Goal: Transaction & Acquisition: Purchase product/service

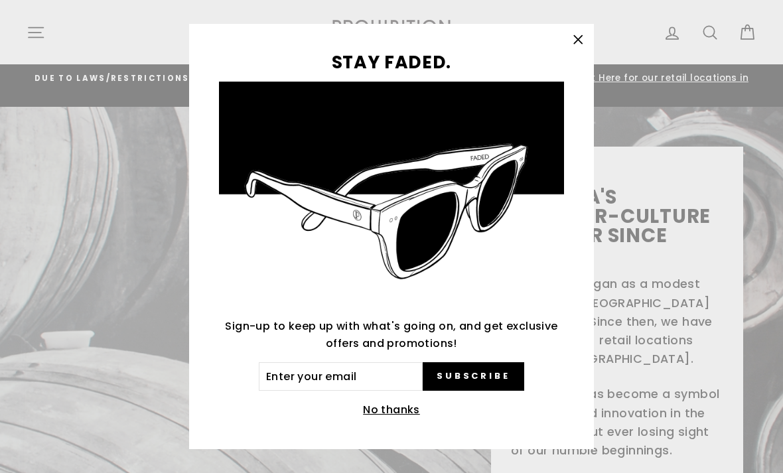
click at [576, 37] on icon "button" at bounding box center [578, 40] width 19 height 19
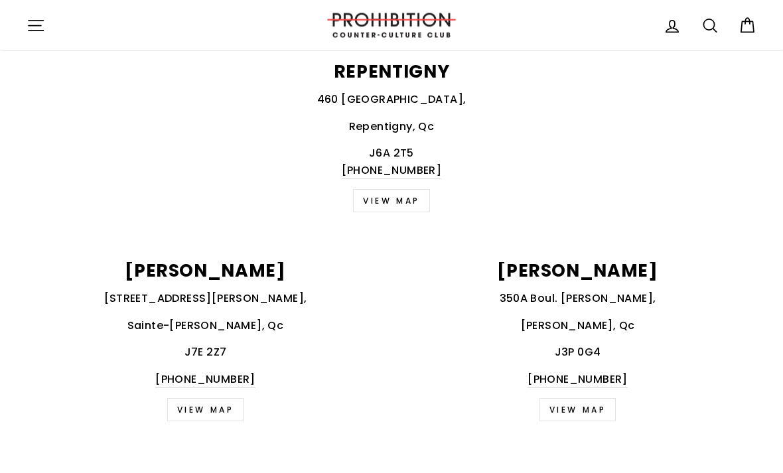
scroll to position [1647, 0]
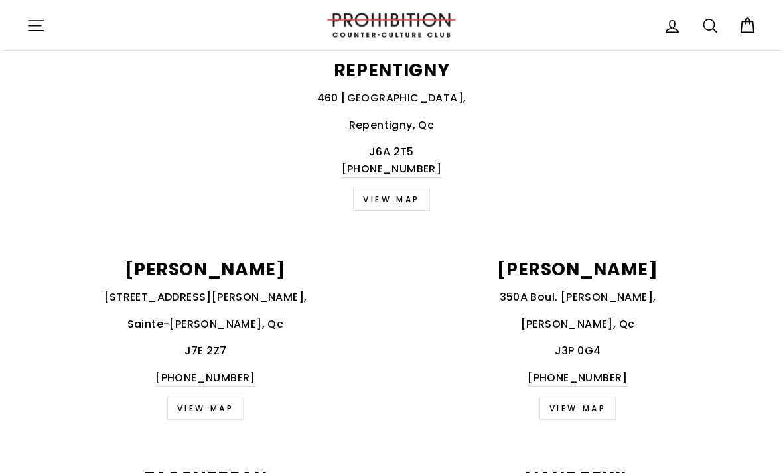
click at [37, 27] on icon "button" at bounding box center [36, 26] width 19 height 19
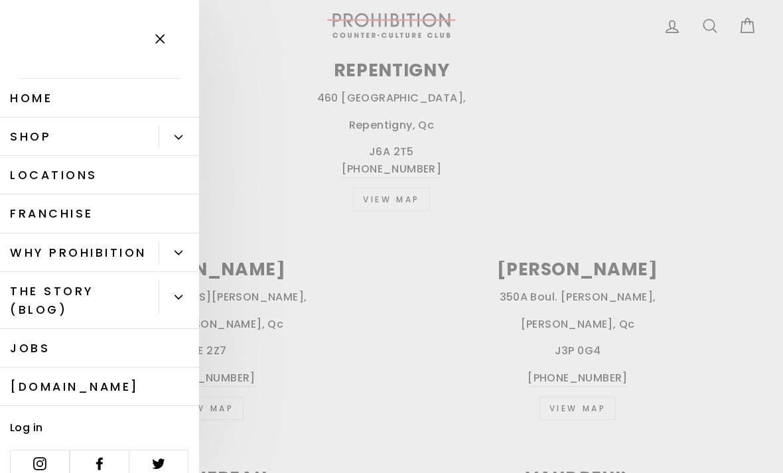
click at [175, 135] on icon "Primary" at bounding box center [178, 136] width 7 height 3
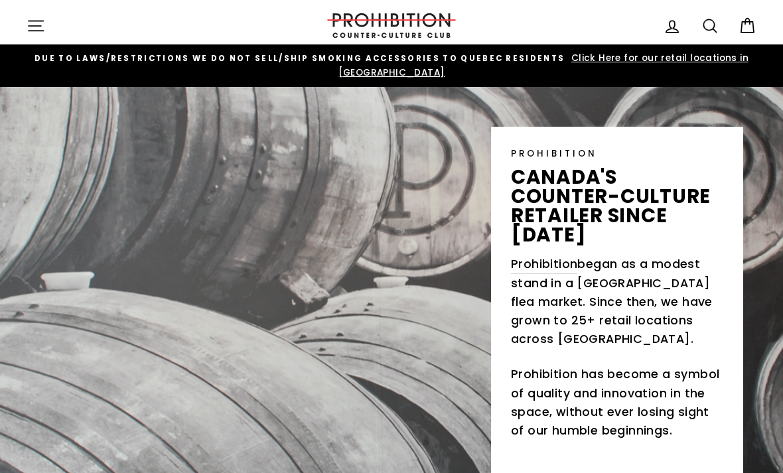
scroll to position [0, 0]
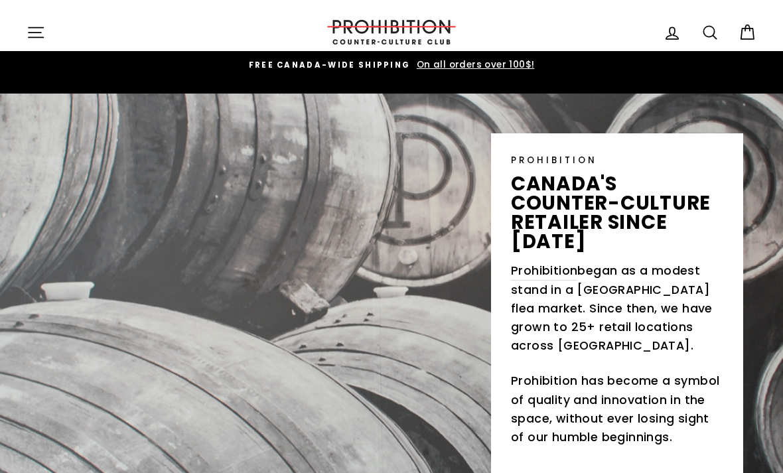
click at [51, 42] on button "Site navigation" at bounding box center [36, 32] width 35 height 29
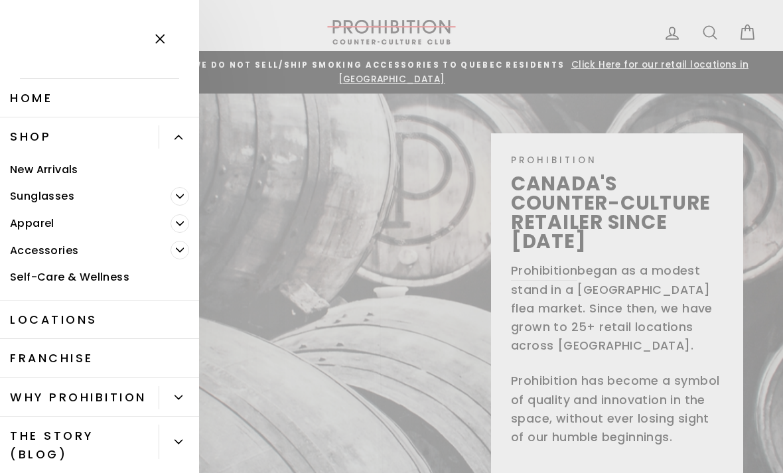
click at [28, 129] on link "Shop" at bounding box center [79, 137] width 159 height 39
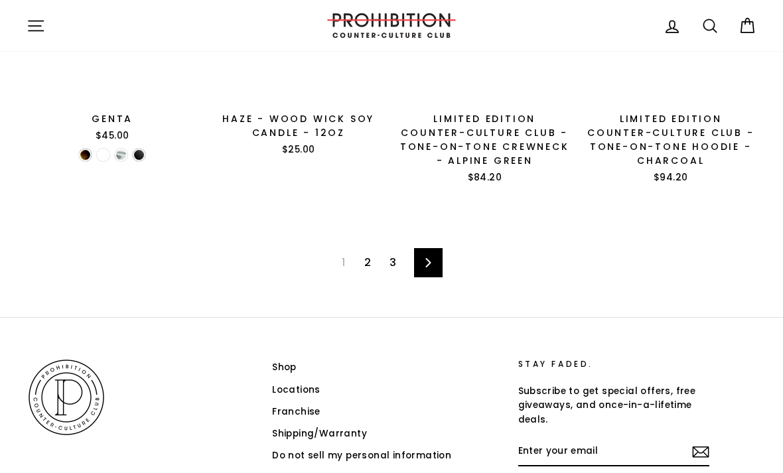
scroll to position [1927, 0]
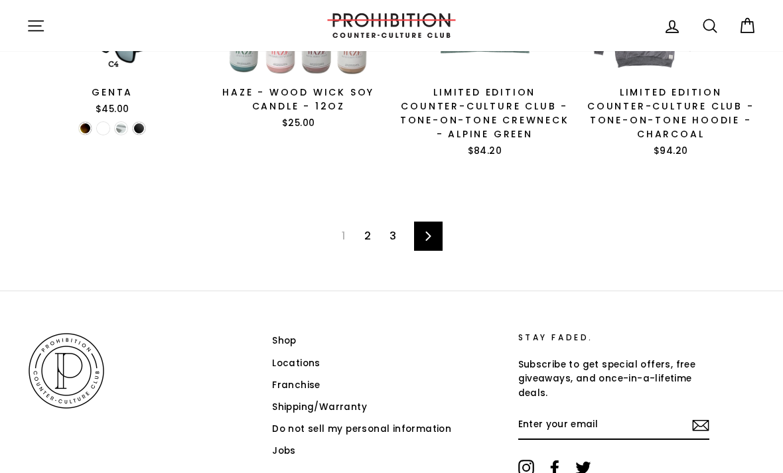
click at [376, 226] on link "2" at bounding box center [368, 236] width 23 height 21
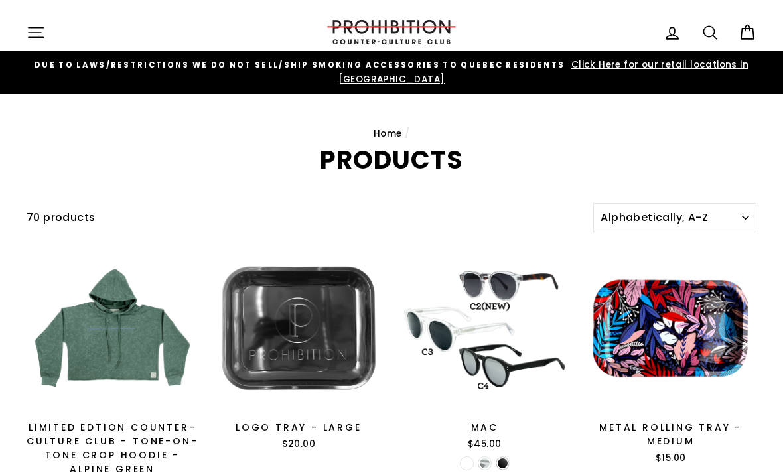
click at [39, 34] on icon "button" at bounding box center [36, 32] width 19 height 19
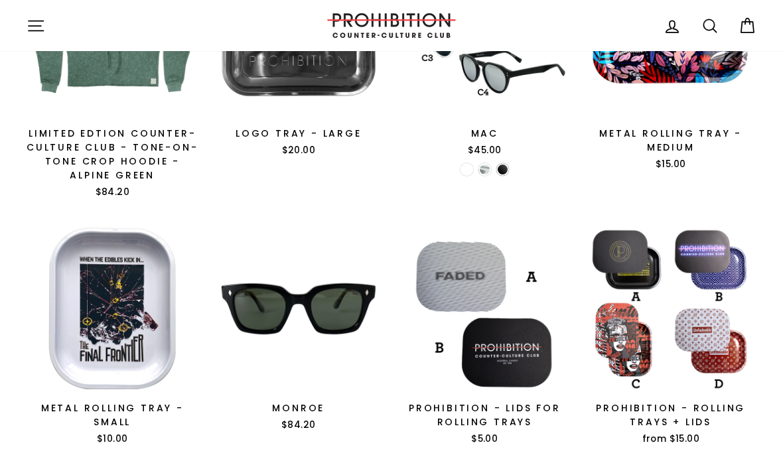
scroll to position [289, 0]
